Goal: Information Seeking & Learning: Check status

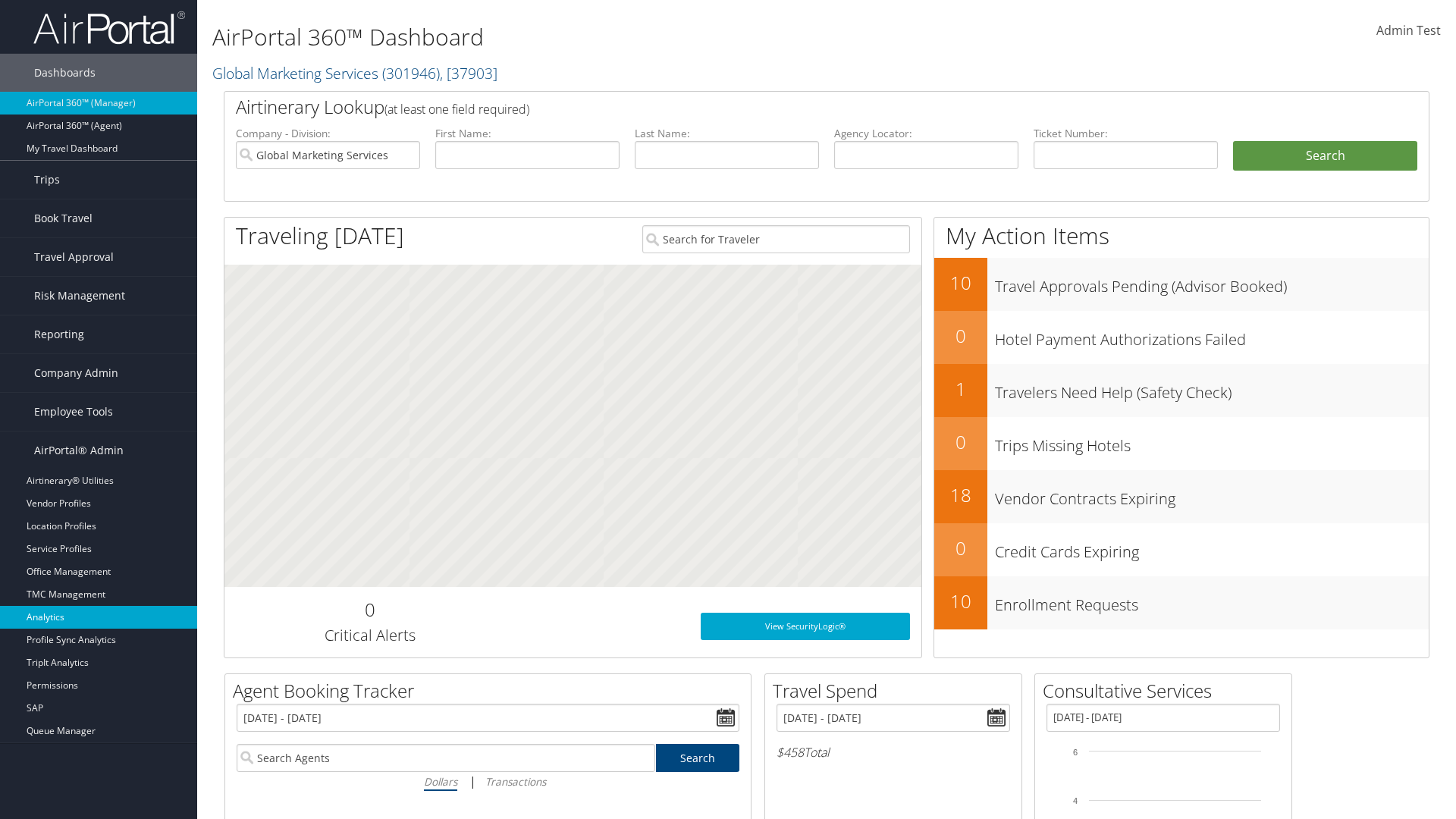
click at [99, 617] on link "Analytics" at bounding box center [98, 617] width 197 height 23
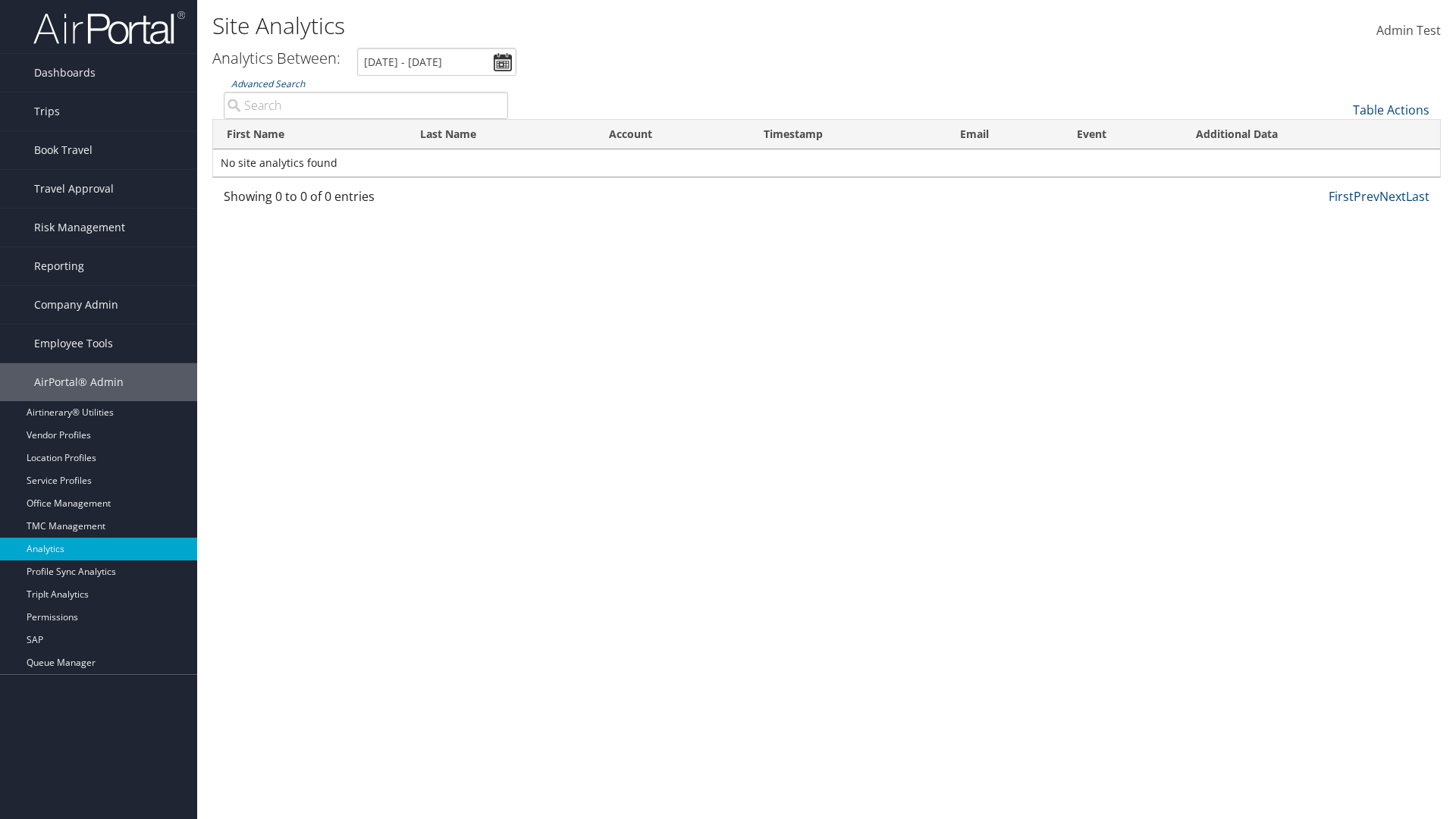
click at [268, 84] on link "Advanced Search" at bounding box center [269, 83] width 74 height 13
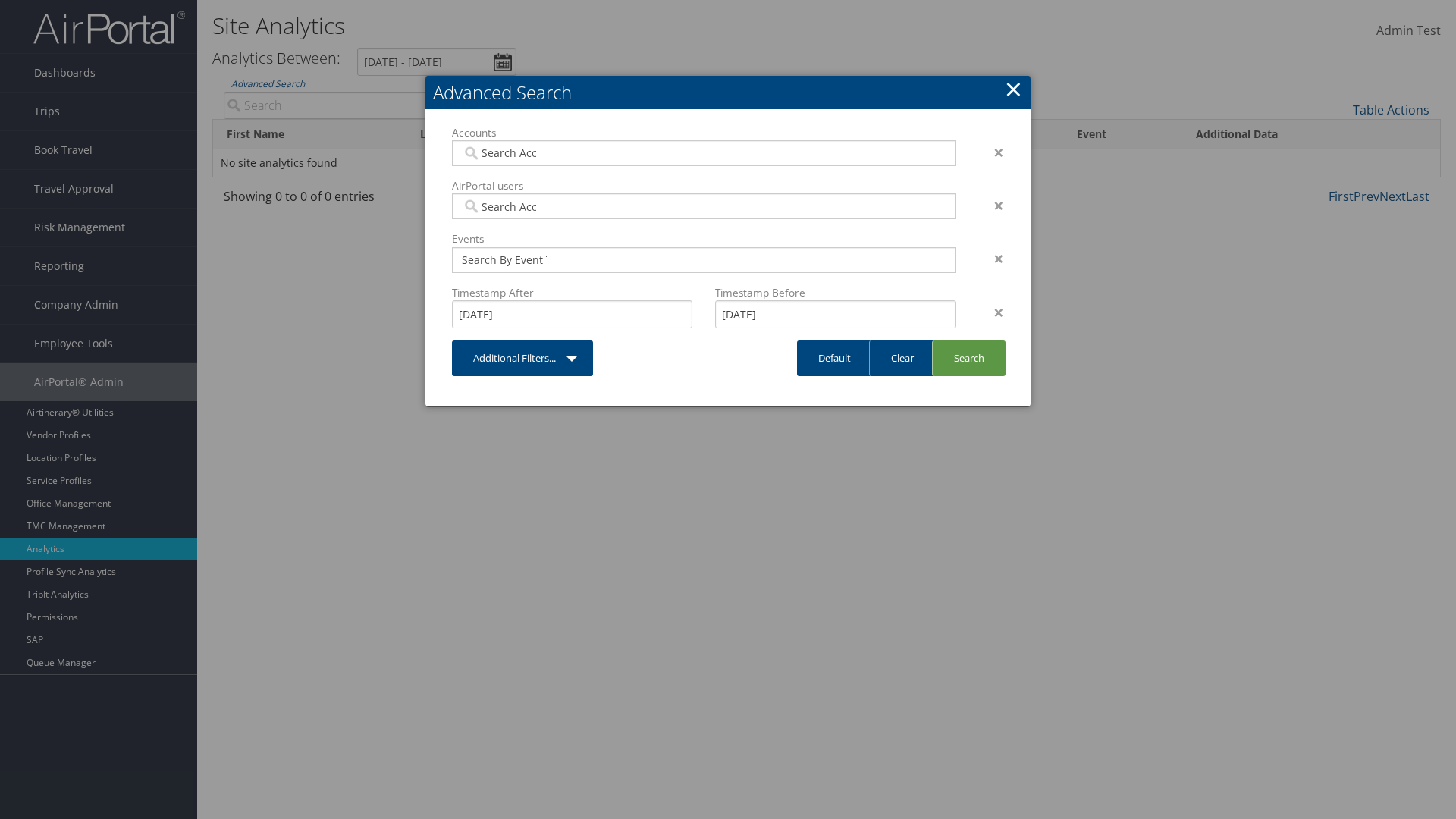
click at [1013, 89] on link "×" at bounding box center [1013, 89] width 17 height 30
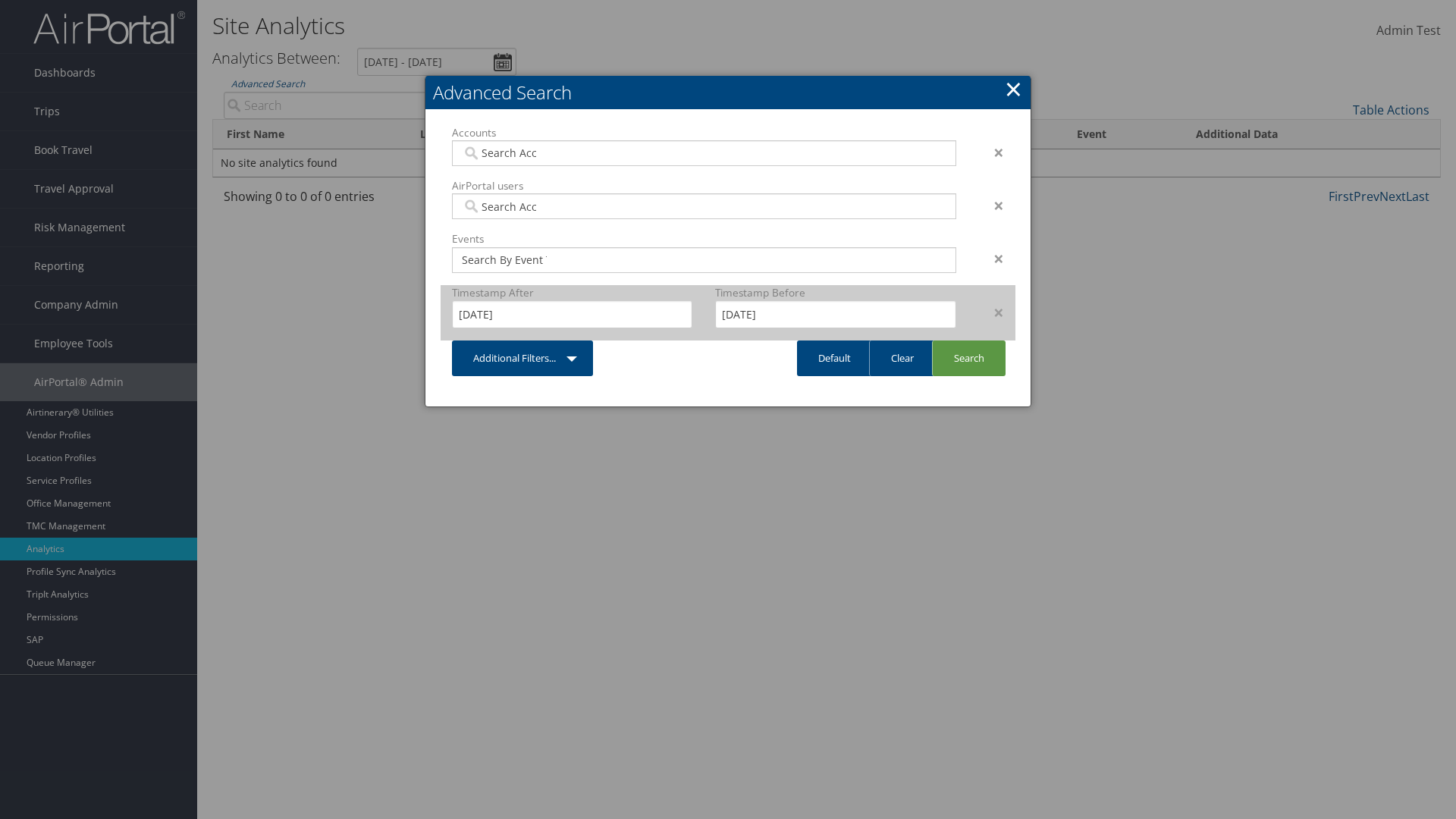
click at [991, 312] on div "×" at bounding box center [992, 313] width 48 height 18
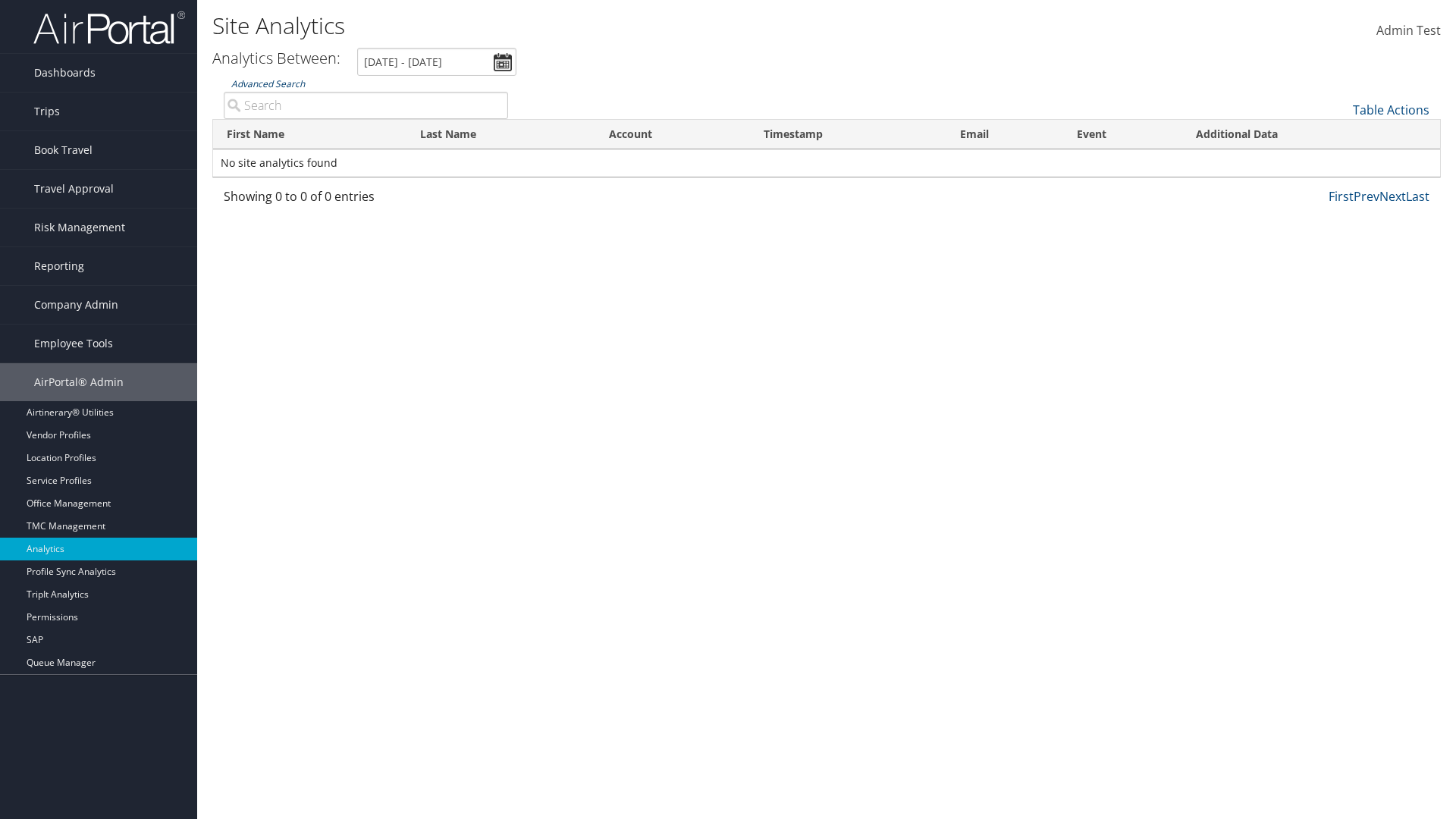
click at [268, 84] on link "Advanced Search" at bounding box center [269, 83] width 74 height 13
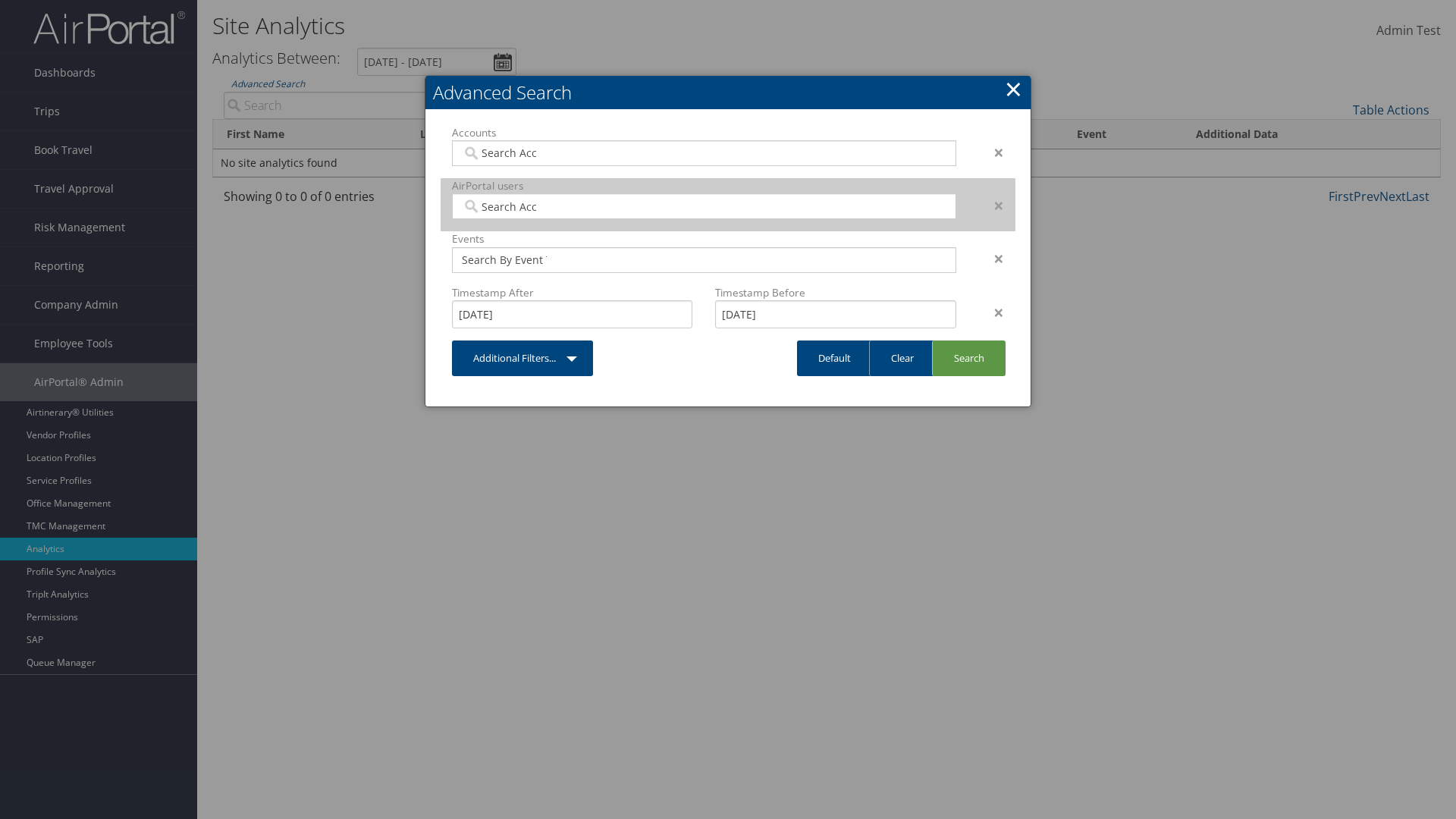
click at [504, 207] on input "search" at bounding box center [503, 206] width 85 height 15
type input "Wanda Download"
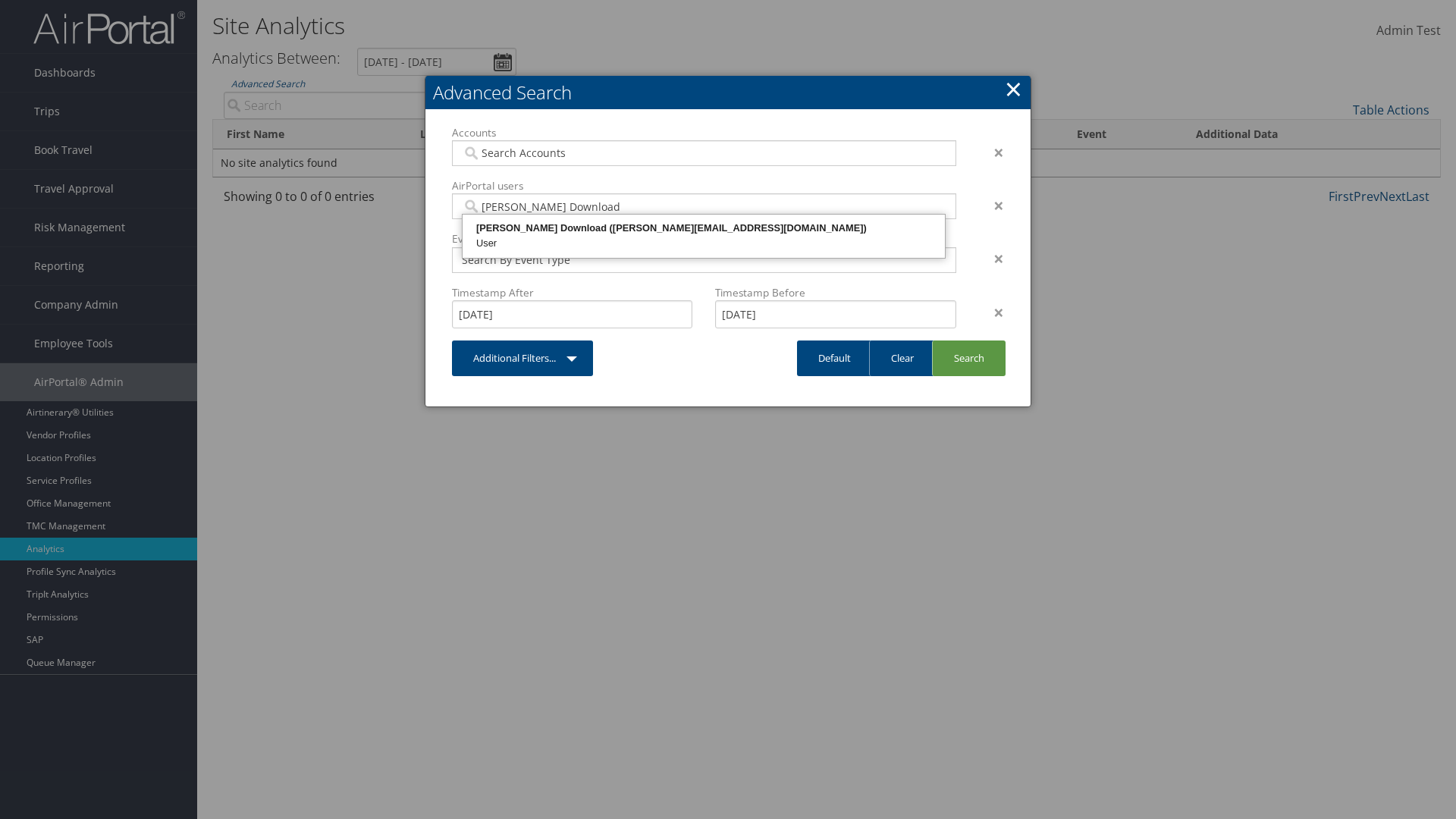
click at [704, 229] on div "Wanda Download (wanda@test868356.com)" at bounding box center [703, 228] width 477 height 15
type input "868356"
click at [969, 358] on link "Search" at bounding box center [969, 359] width 74 height 36
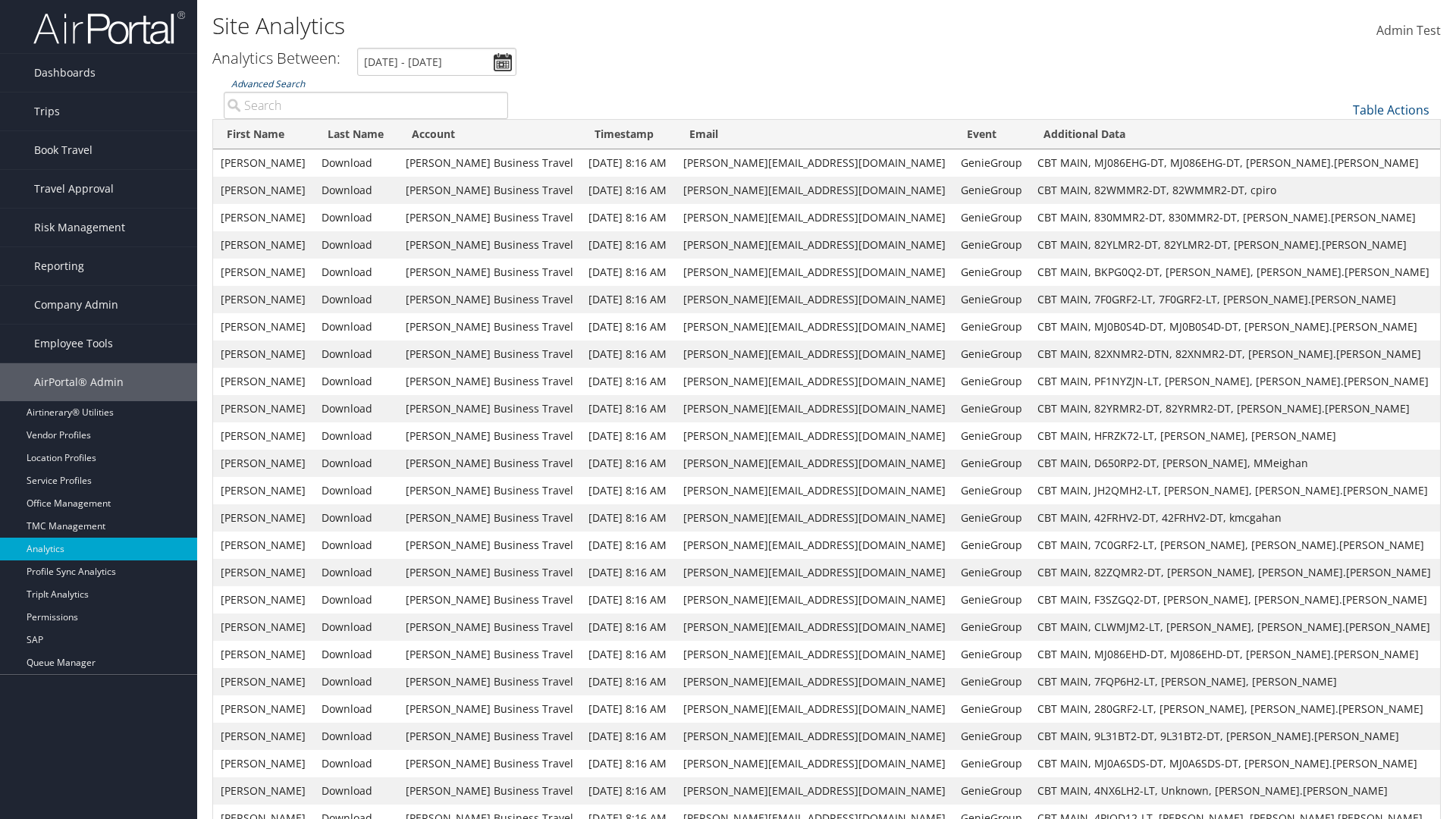
click at [268, 84] on link "Advanced Search" at bounding box center [269, 83] width 74 height 13
